Goal: Transaction & Acquisition: Purchase product/service

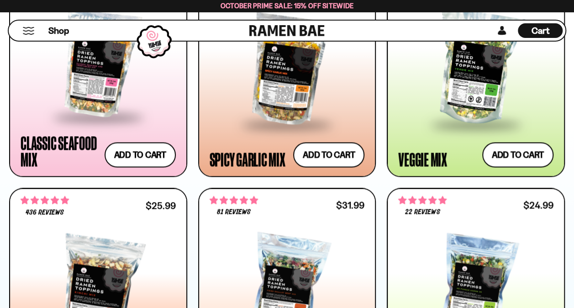
scroll to position [571, 0]
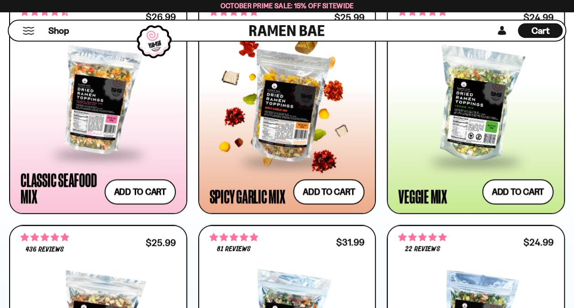
click at [279, 111] on div at bounding box center [287, 104] width 155 height 111
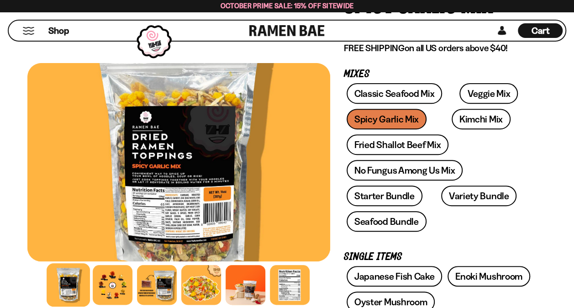
scroll to position [122, 0]
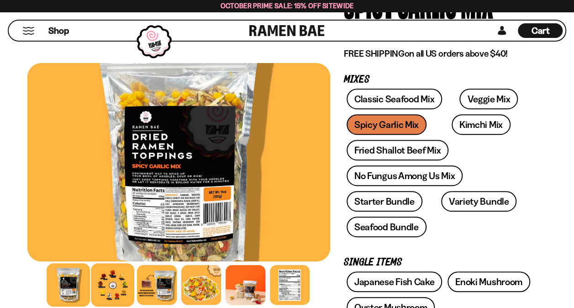
click at [116, 286] on div at bounding box center [112, 284] width 43 height 43
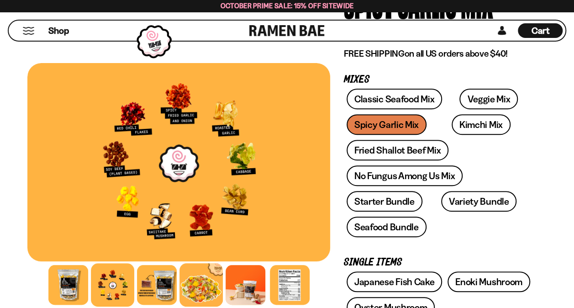
click at [193, 282] on div at bounding box center [200, 284] width 43 height 43
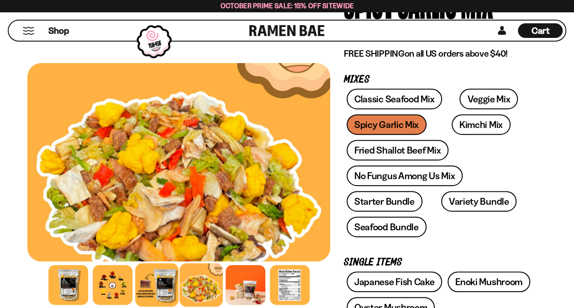
click at [163, 283] on div at bounding box center [156, 284] width 43 height 43
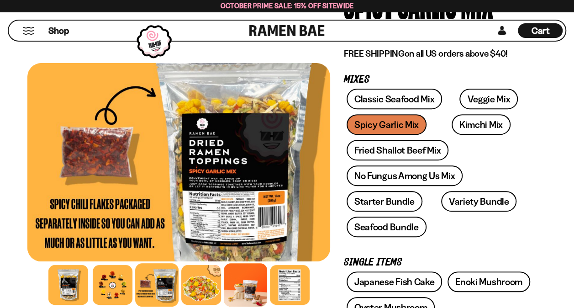
click at [253, 289] on div at bounding box center [245, 284] width 43 height 43
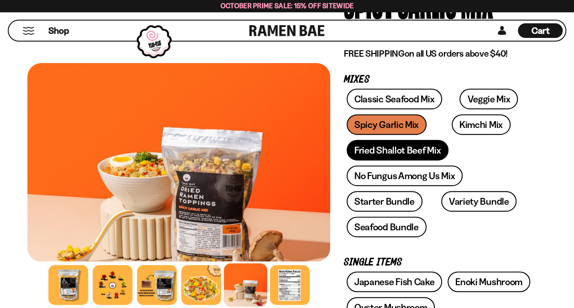
click at [401, 153] on link "Fried Shallot Beef Mix" at bounding box center [398, 150] width 102 height 21
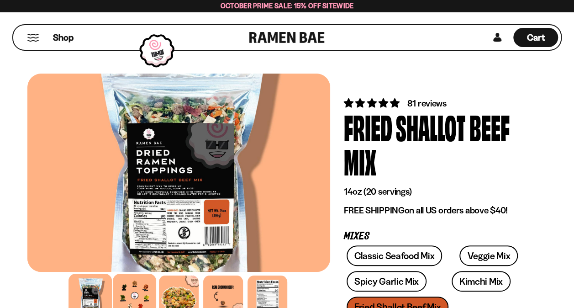
click at [140, 294] on div at bounding box center [134, 295] width 43 height 43
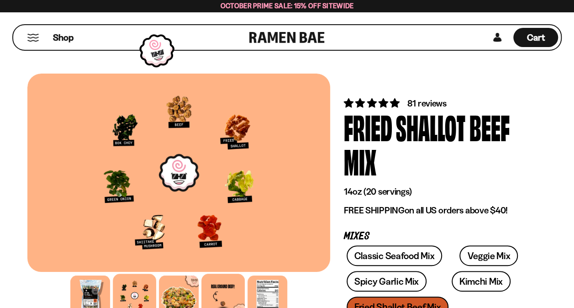
click at [231, 285] on div at bounding box center [222, 295] width 43 height 43
